Goal: Contribute content

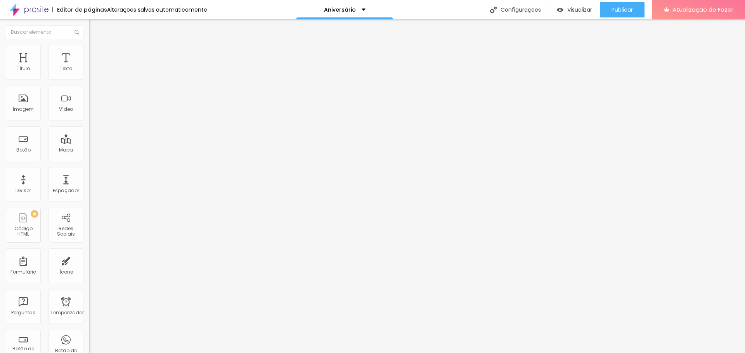
click at [94, 67] on font "Trocar imagem" at bounding box center [113, 63] width 38 height 7
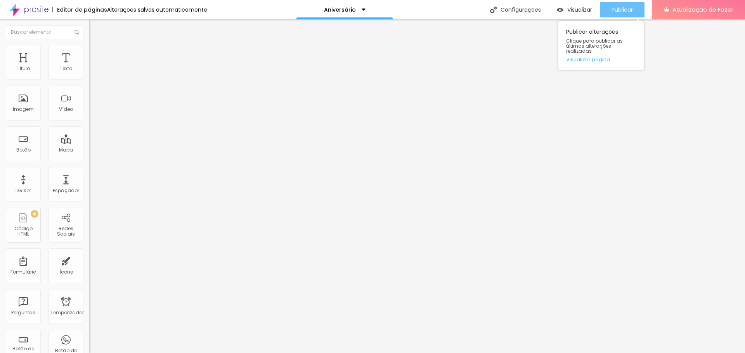
click at [622, 7] on font "Publicar" at bounding box center [621, 10] width 21 height 8
click at [624, 8] on font "Publicar" at bounding box center [621, 10] width 21 height 8
click at [627, 12] on font "Publicar" at bounding box center [621, 10] width 21 height 8
click at [94, 67] on font "Trocar imagem" at bounding box center [113, 63] width 38 height 7
